Goal: Information Seeking & Learning: Find contact information

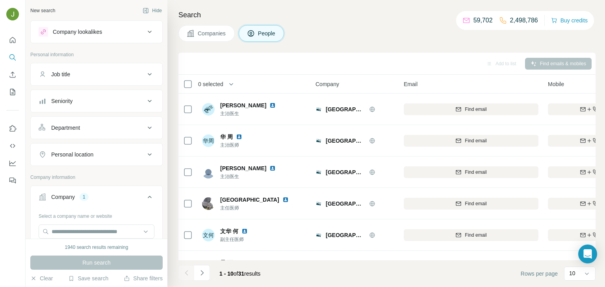
scroll to position [31, 0]
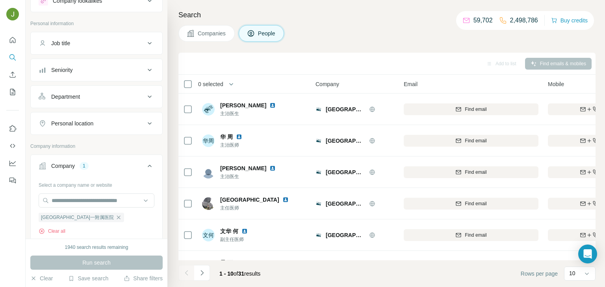
click at [115, 217] on icon "button" at bounding box center [118, 218] width 6 height 6
click at [82, 200] on input "text" at bounding box center [97, 201] width 116 height 14
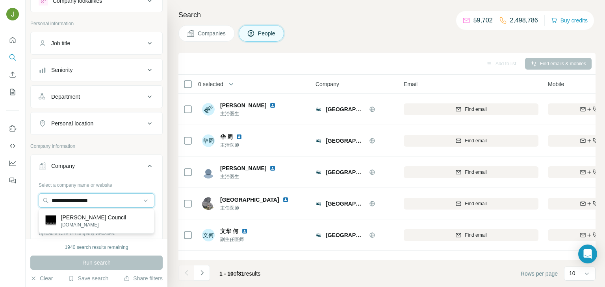
type input "**********"
click at [94, 219] on p "[PERSON_NAME] Council" at bounding box center [93, 218] width 65 height 8
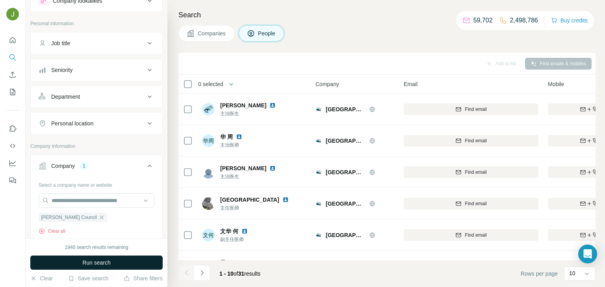
click at [128, 266] on button "Run search" at bounding box center [96, 263] width 132 height 14
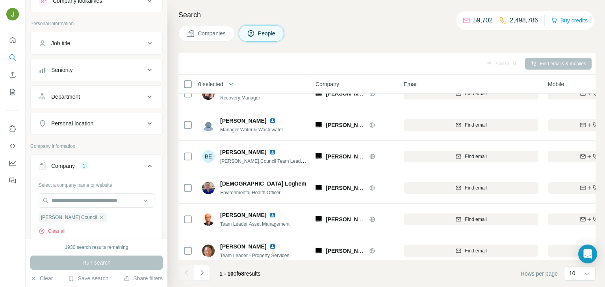
scroll to position [148, 0]
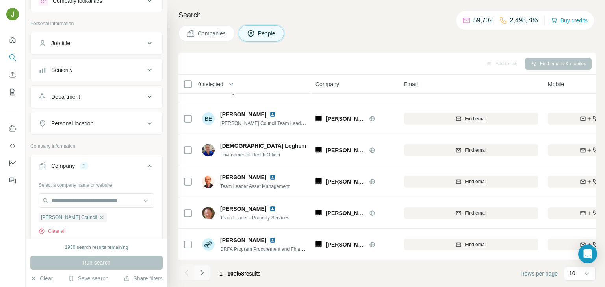
click at [198, 276] on icon "Navigate to next page" at bounding box center [202, 273] width 8 height 8
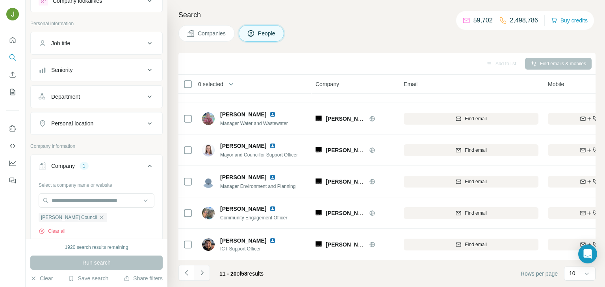
click at [202, 276] on icon "Navigate to next page" at bounding box center [202, 273] width 8 height 8
click at [202, 274] on icon "Navigate to next page" at bounding box center [201, 272] width 3 height 5
click at [205, 271] on icon "Navigate to next page" at bounding box center [202, 273] width 8 height 8
click at [204, 272] on icon "Navigate to next page" at bounding box center [202, 273] width 8 height 8
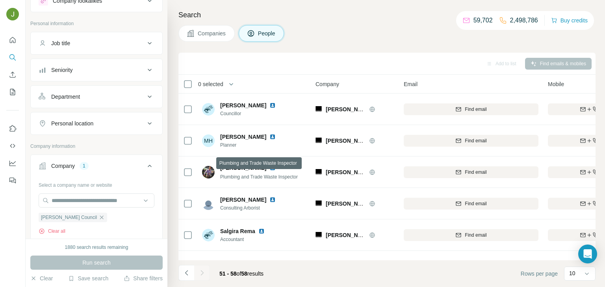
scroll to position [85, 0]
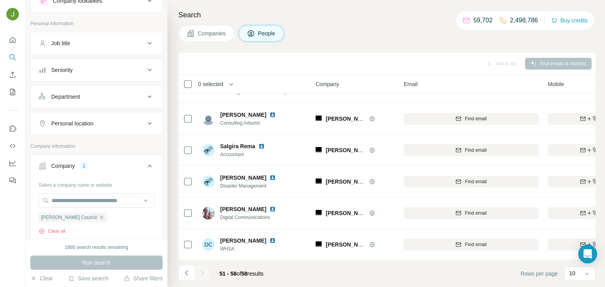
click at [200, 278] on div at bounding box center [202, 273] width 16 height 16
